Goal: Task Accomplishment & Management: Manage account settings

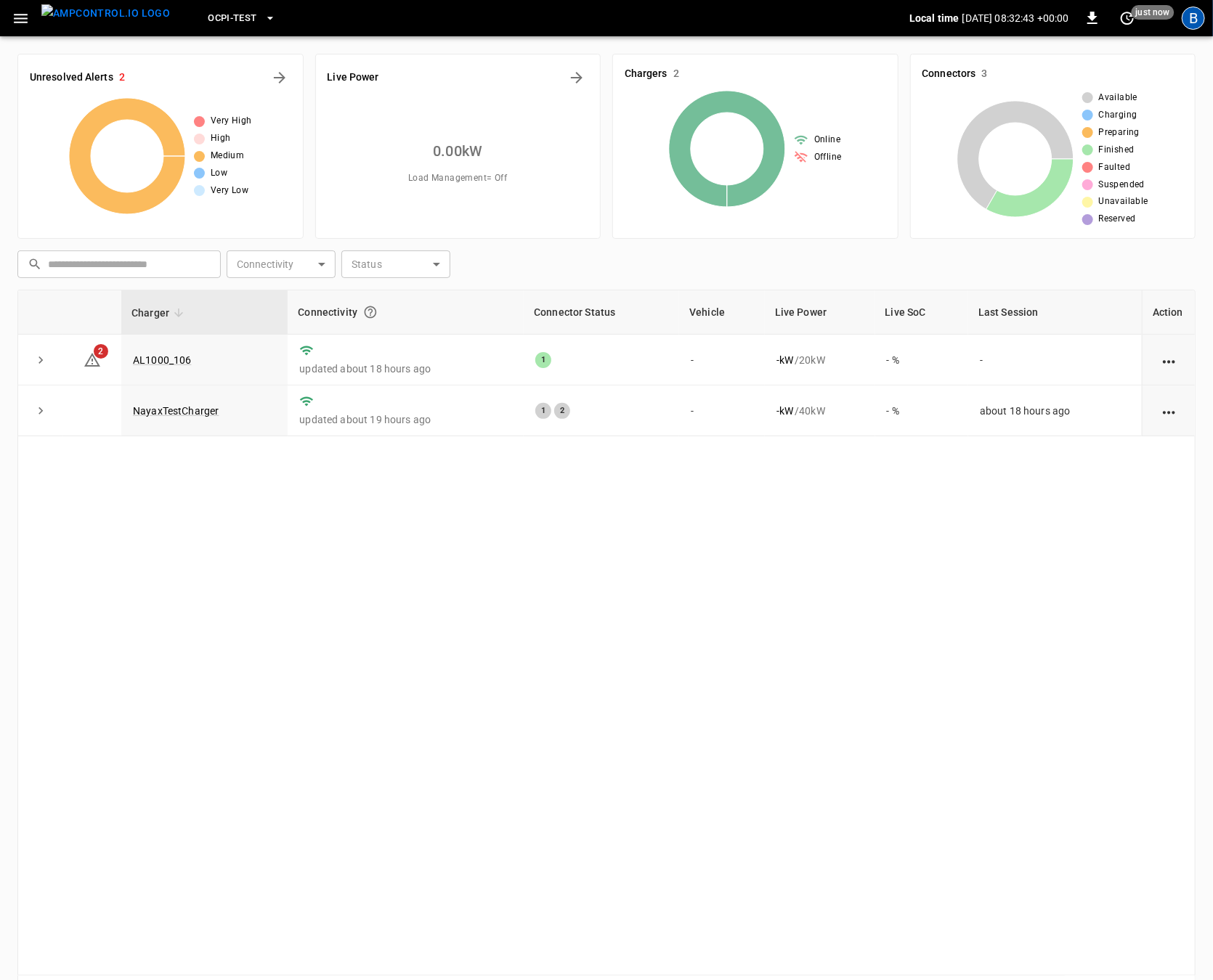
click at [1187, 17] on div "B" at bounding box center [1193, 18] width 23 height 23
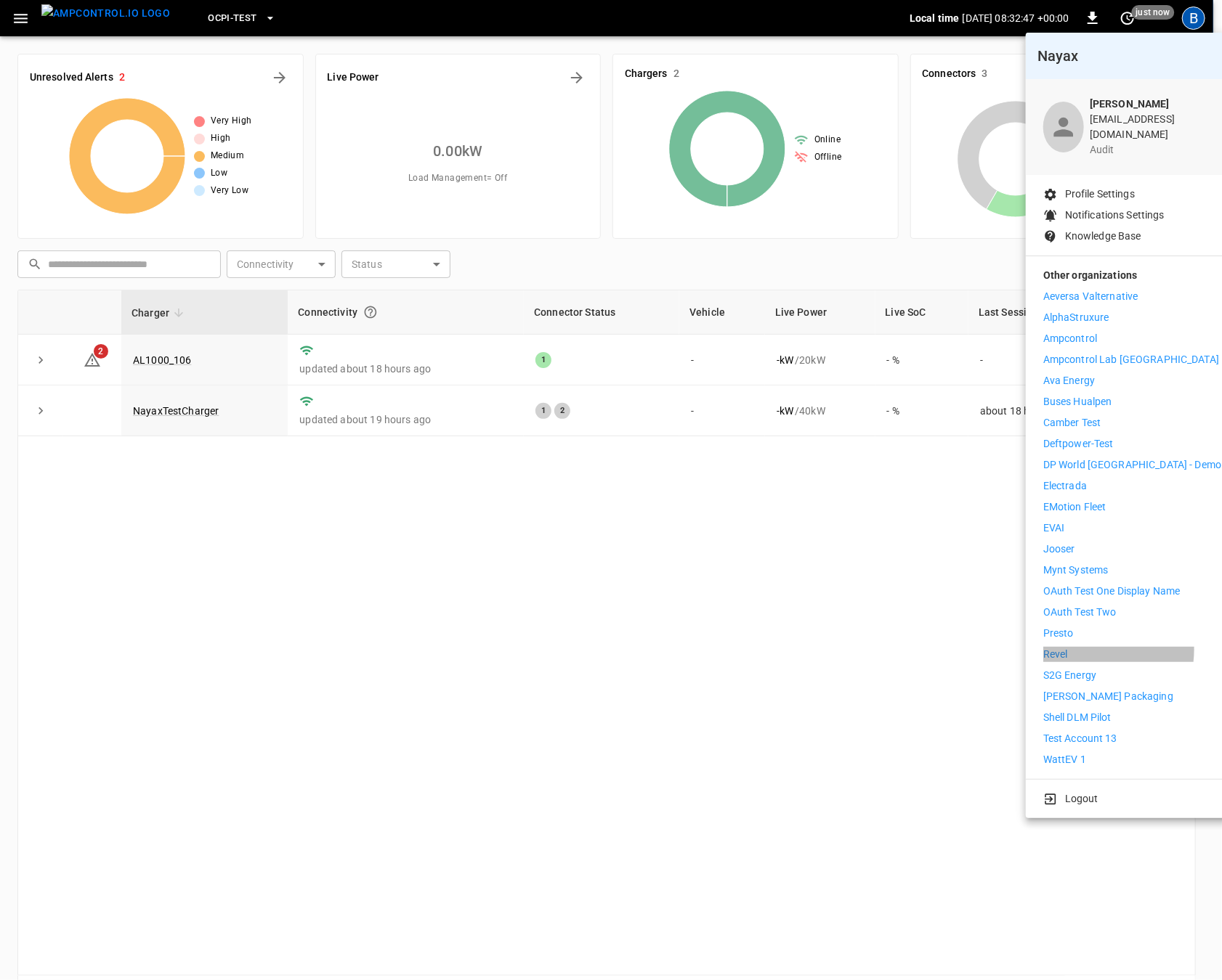
click at [1086, 647] on li "Revel" at bounding box center [1132, 655] width 178 height 15
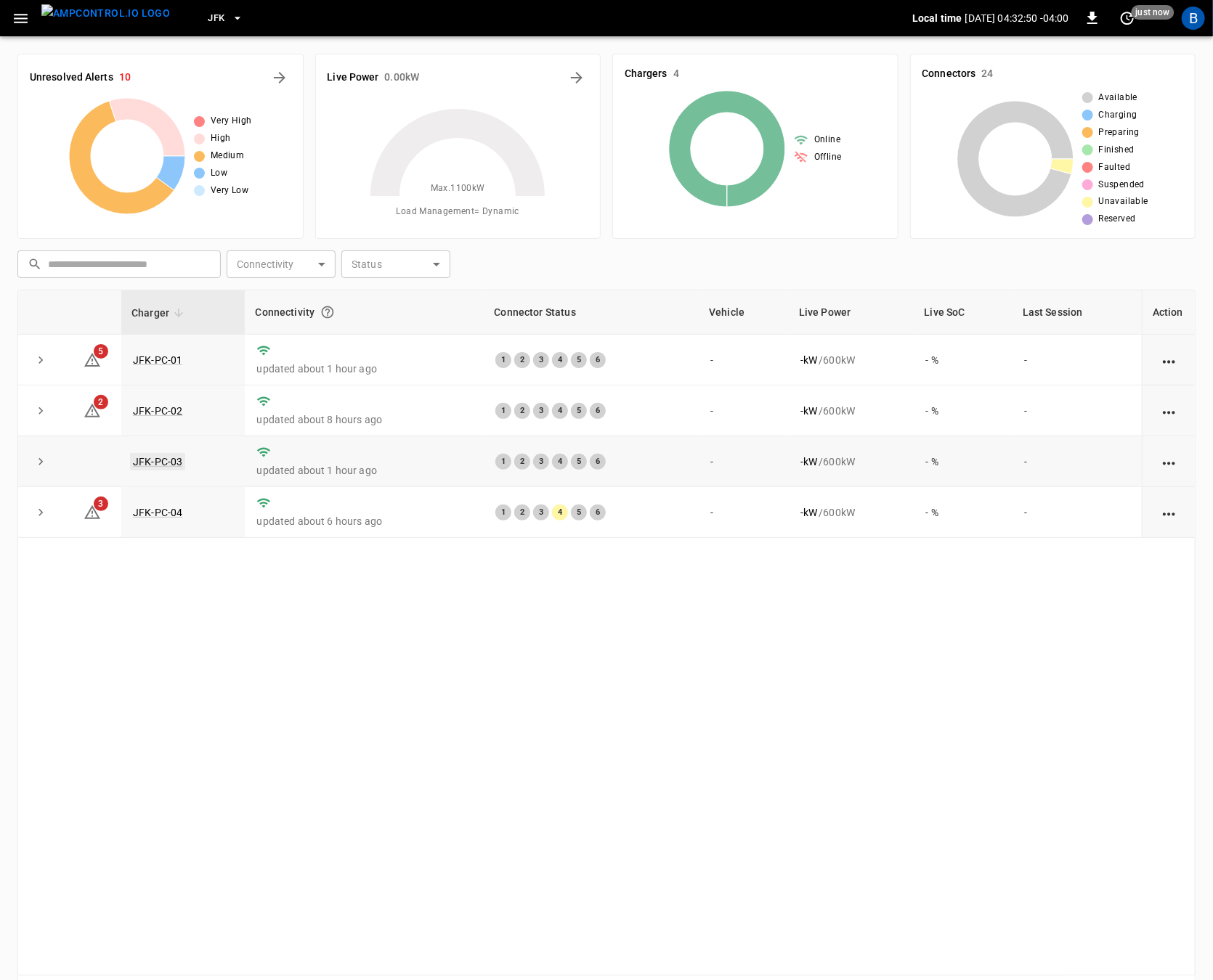
click at [165, 461] on link "JFK-PC-03" at bounding box center [157, 462] width 55 height 18
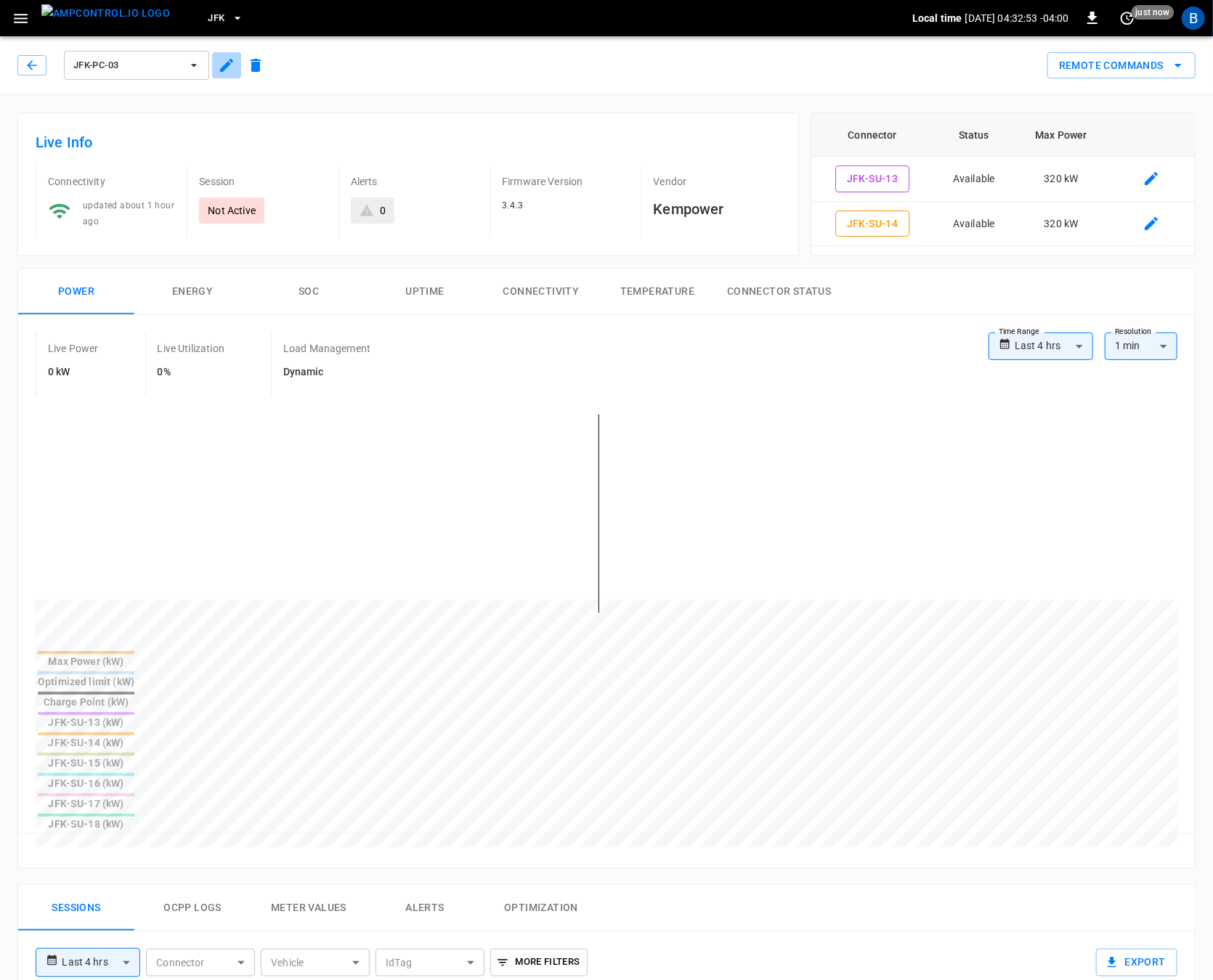
click at [226, 68] on icon "button" at bounding box center [227, 65] width 18 height 18
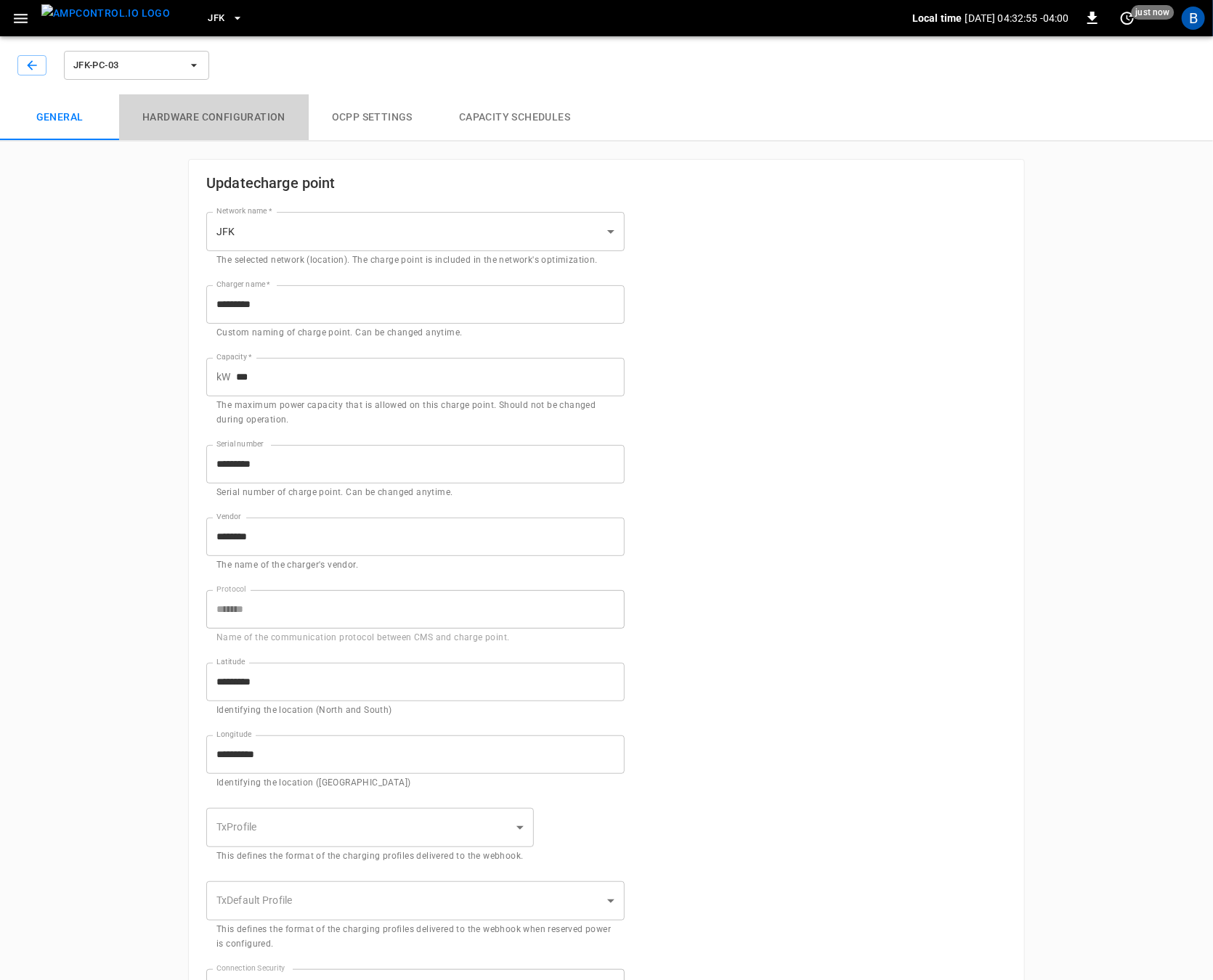
click at [232, 121] on button "Hardware configuration" at bounding box center [213, 117] width 189 height 47
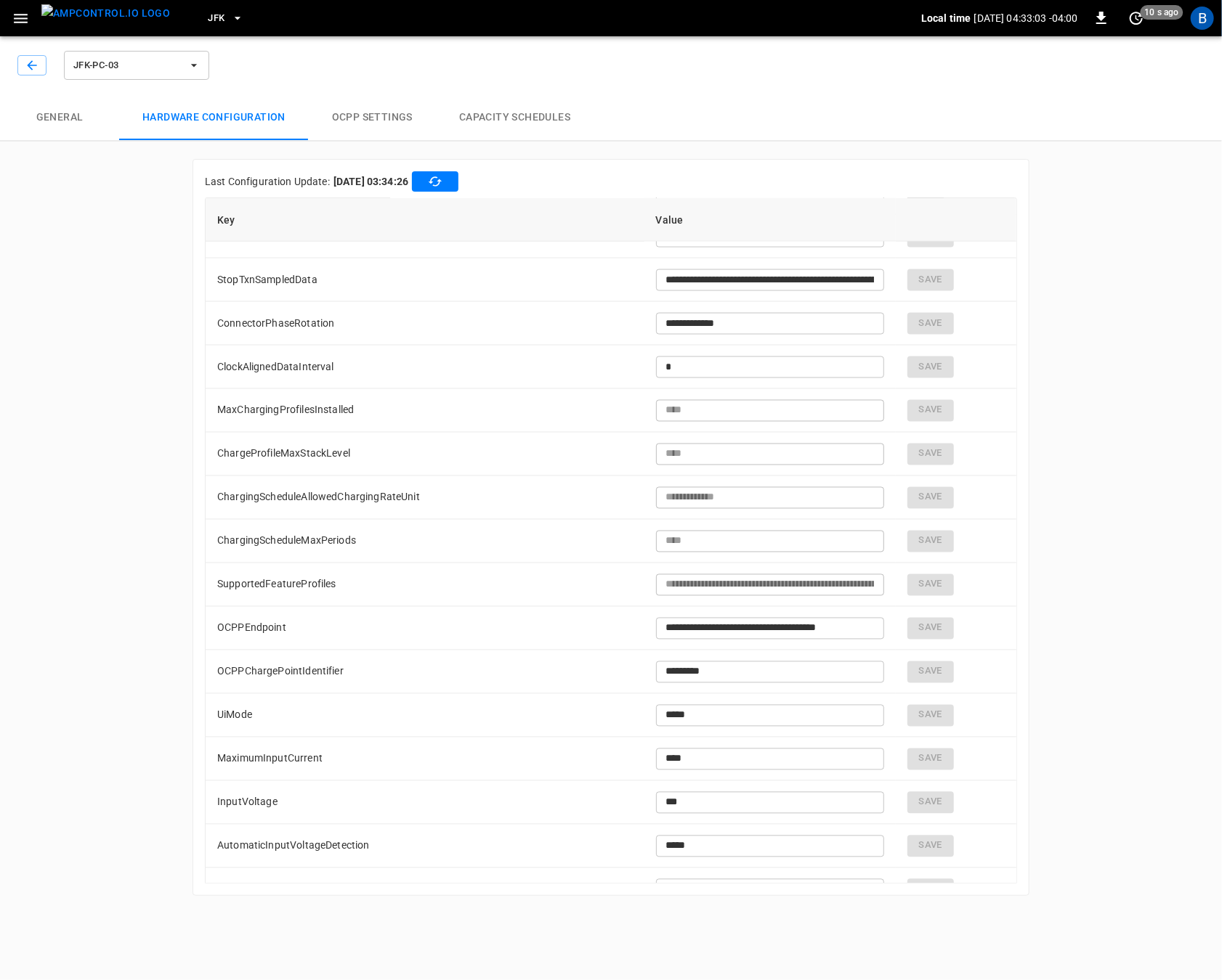
scroll to position [201, 0]
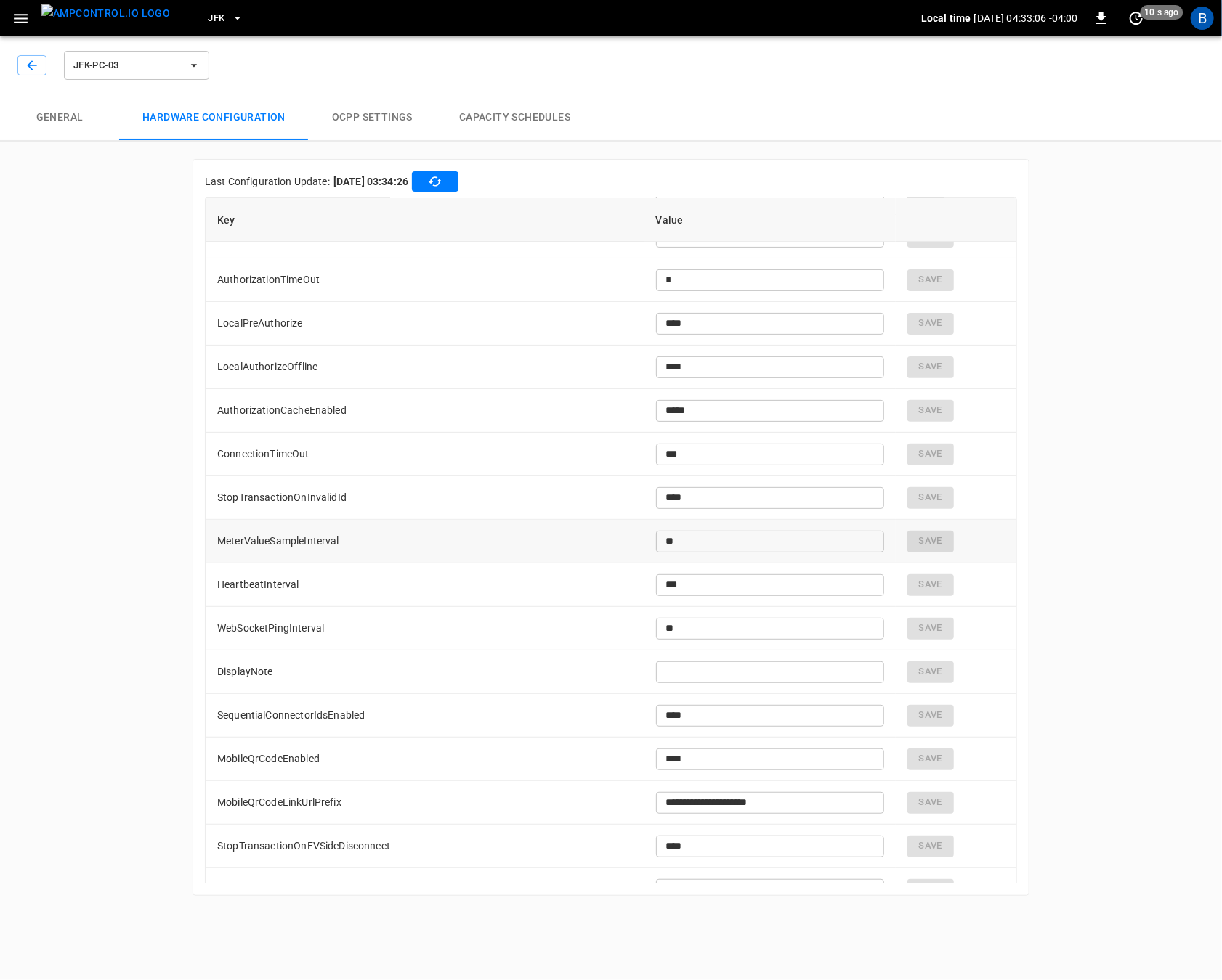
click at [289, 540] on td "MeterValueSampleInterval" at bounding box center [424, 541] width 439 height 43
copy td "MeterValueSampleInterval"
click at [1208, 14] on div "B" at bounding box center [1202, 18] width 23 height 23
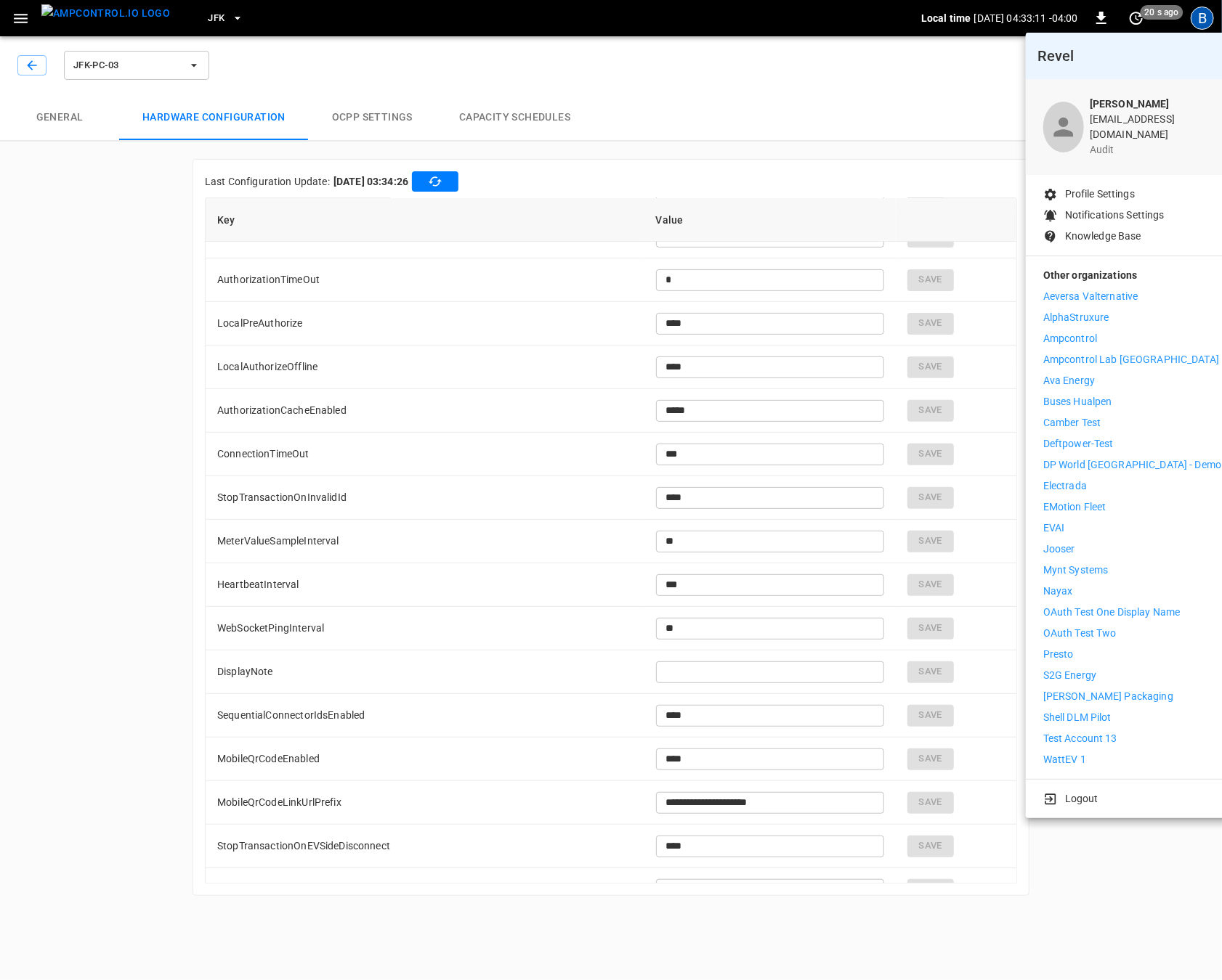
click at [839, 99] on div at bounding box center [611, 490] width 1222 height 980
